Goal: Information Seeking & Learning: Check status

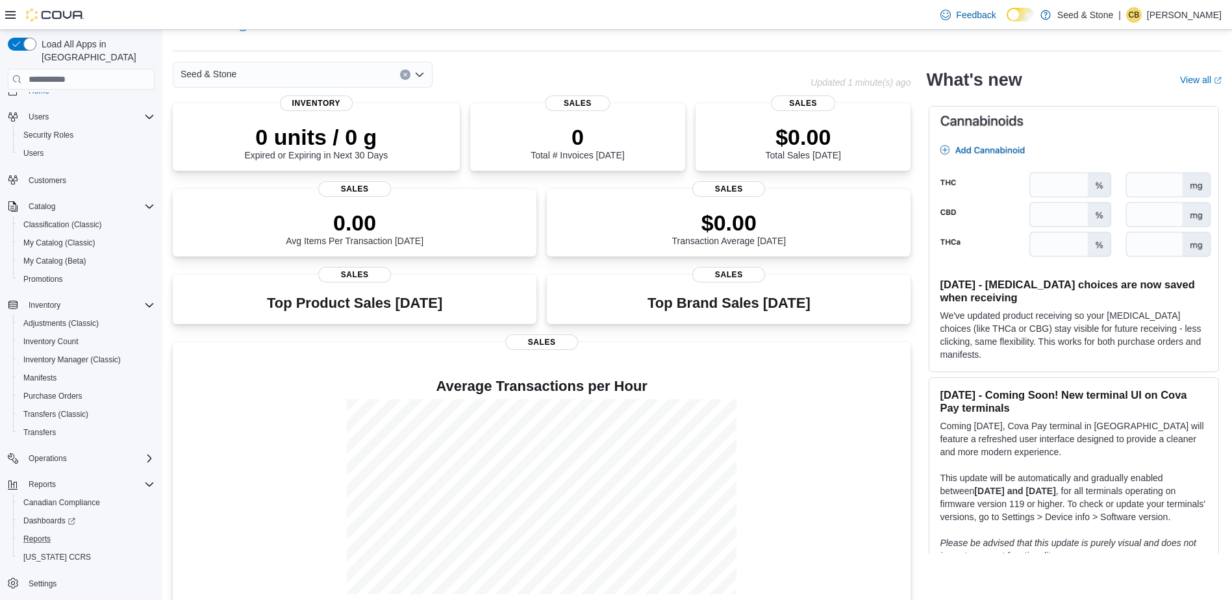
scroll to position [49, 0]
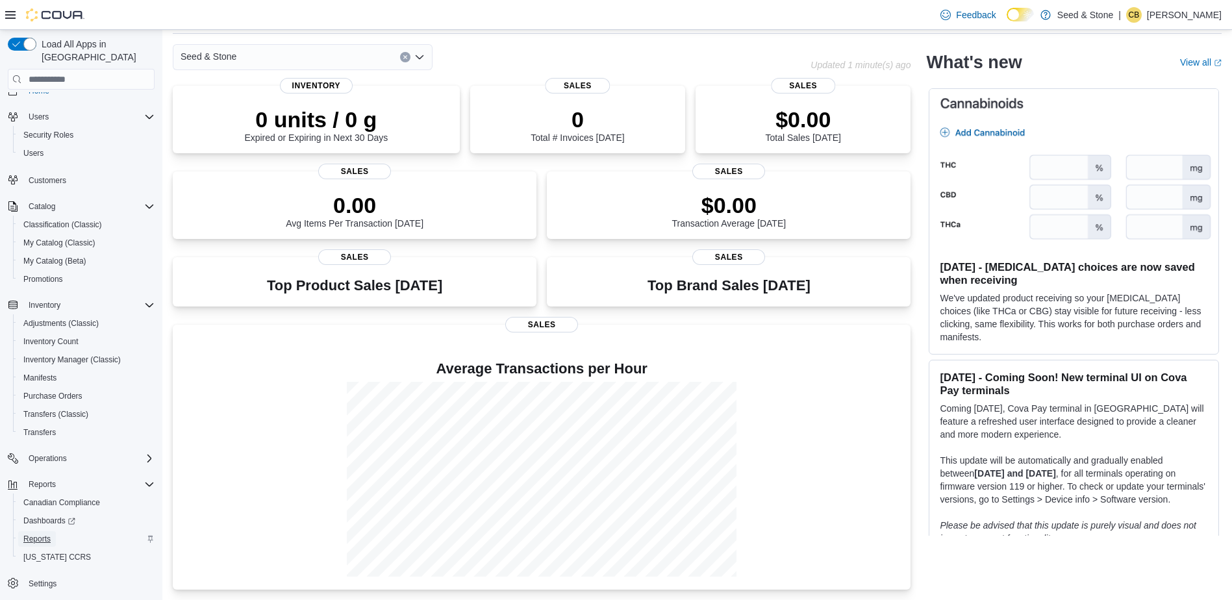
click at [39, 534] on span "Reports" at bounding box center [36, 539] width 27 height 10
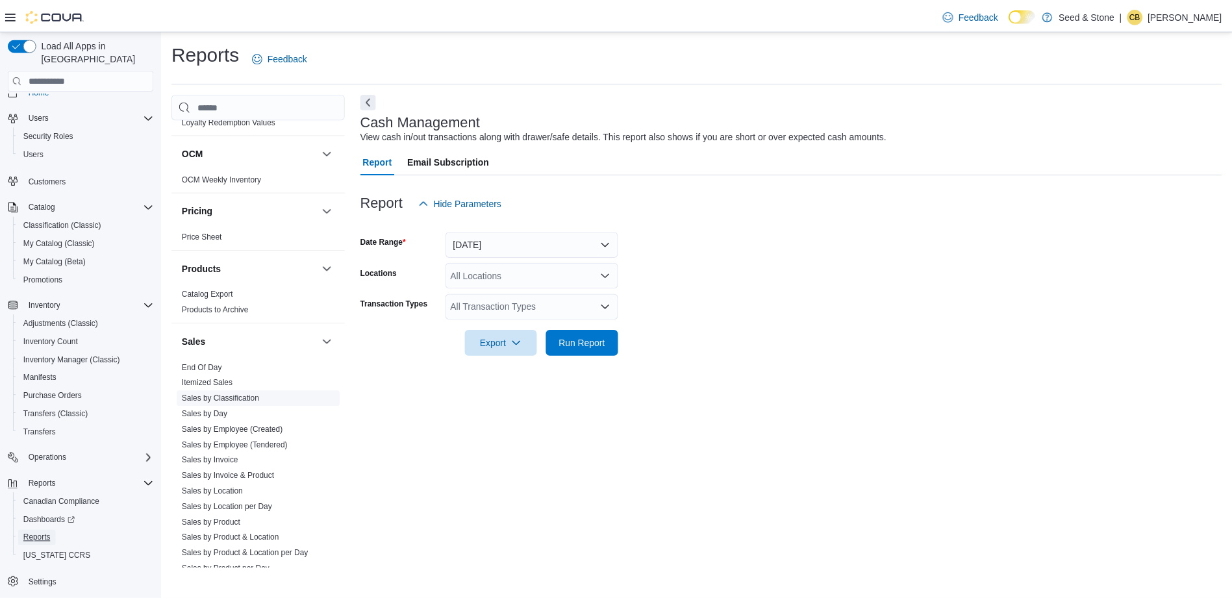
scroll to position [953, 0]
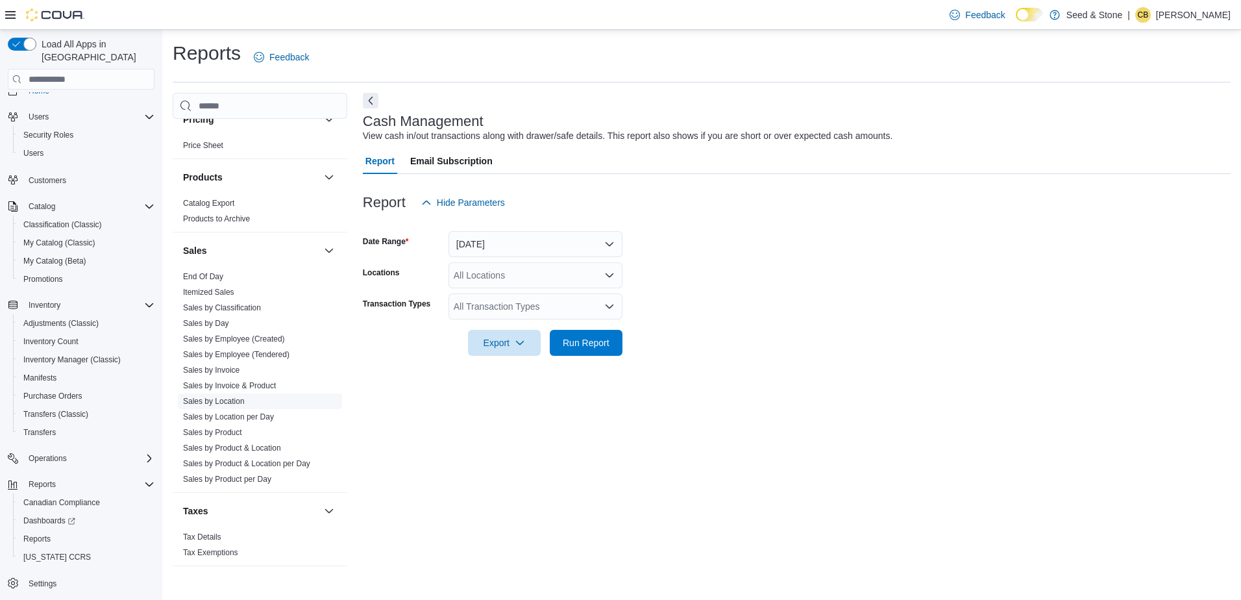
click at [240, 397] on link "Sales by Location" at bounding box center [214, 401] width 62 height 9
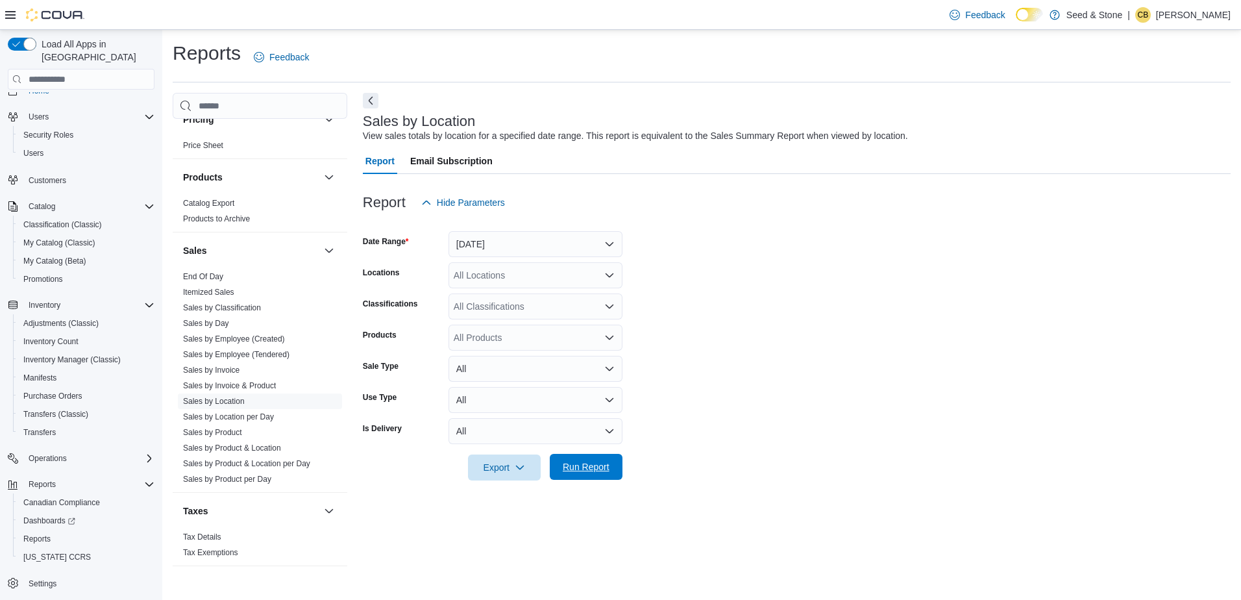
click at [595, 466] on span "Run Report" at bounding box center [586, 466] width 47 height 13
